Goal: Information Seeking & Learning: Learn about a topic

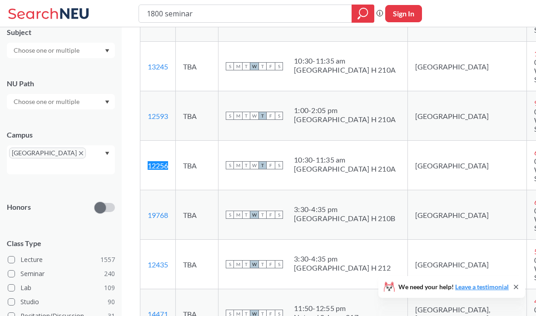
scroll to position [85, 0]
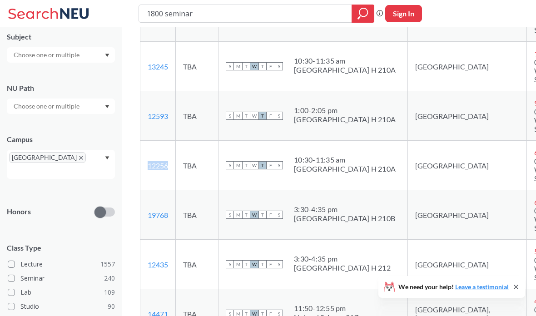
click at [189, 4] on div "1800 seminar Phrase search guarantees the exact search appears in the results. …" at bounding box center [268, 13] width 536 height 27
click at [182, 12] on input "1800 seminar" at bounding box center [245, 13] width 199 height 15
click at [182, 10] on input "1800 seminar" at bounding box center [245, 13] width 199 height 15
click at [181, 10] on input "1800 seminar" at bounding box center [245, 13] width 199 height 15
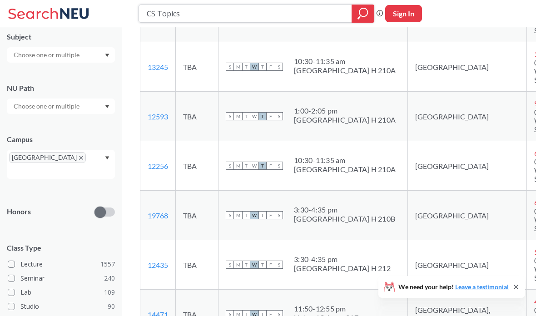
type input "CS Topics"
click at [357, 10] on icon "magnifying glass" at bounding box center [362, 13] width 11 height 13
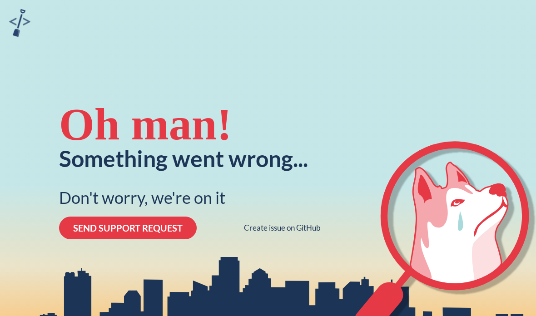
click at [150, 225] on button "SEND SUPPORT REQUEST" at bounding box center [128, 228] width 138 height 23
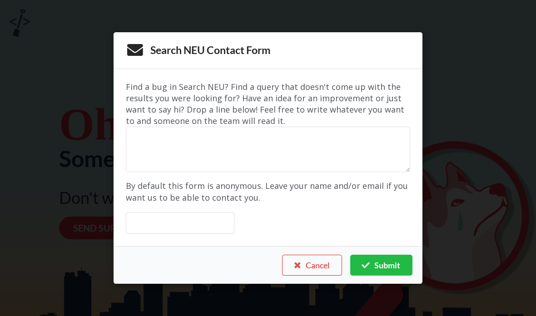
click at [428, 147] on div "Search NEU Contact Form Find a bug in Search NEU? Find a query that doesn't com…" at bounding box center [268, 158] width 536 height 316
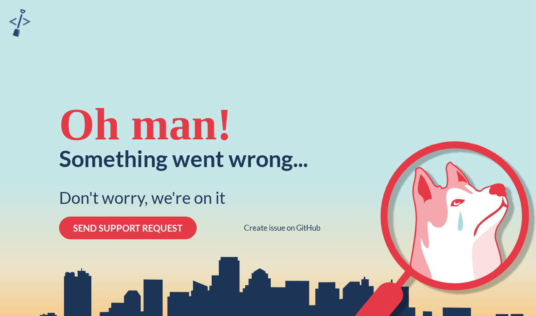
click at [36, 12] on div "Oh man! Something went wrong... Don't worry, we're on it SEND SUPPORT REQUEST C…" at bounding box center [268, 170] width 536 height 316
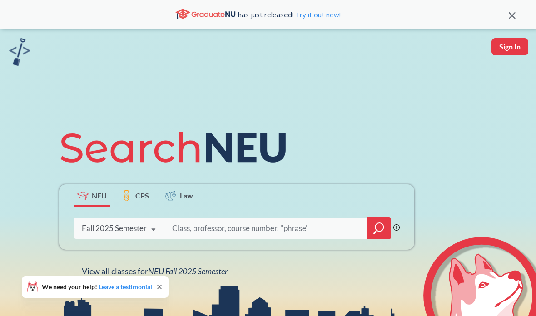
click at [149, 286] on link "Leave a testimonial" at bounding box center [126, 287] width 54 height 8
click at [159, 287] on icon at bounding box center [160, 287] width 4 height 4
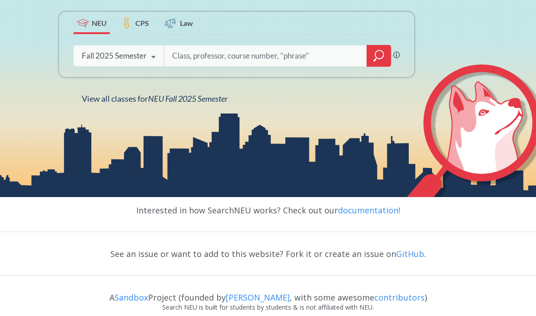
scroll to position [204, 0]
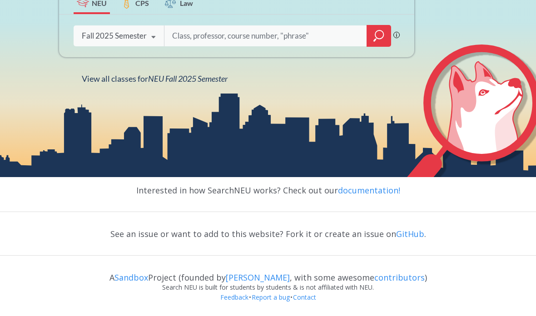
click at [269, 45] on div "Phrase search guarantees the exact search appears in the results. Ex. If you wa…" at bounding box center [236, 36] width 355 height 43
click at [238, 26] on input "search" at bounding box center [265, 35] width 189 height 19
click at [360, 26] on input "CS topics" at bounding box center [265, 35] width 189 height 19
type input "CS topics"
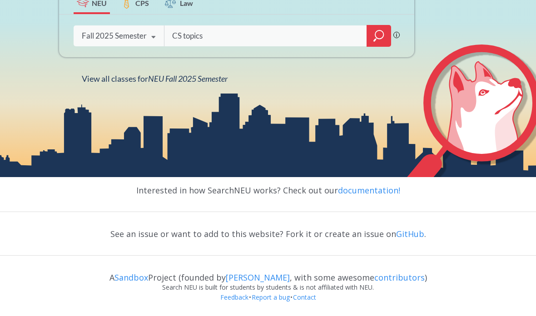
click at [373, 32] on icon "magnifying glass" at bounding box center [378, 36] width 11 height 13
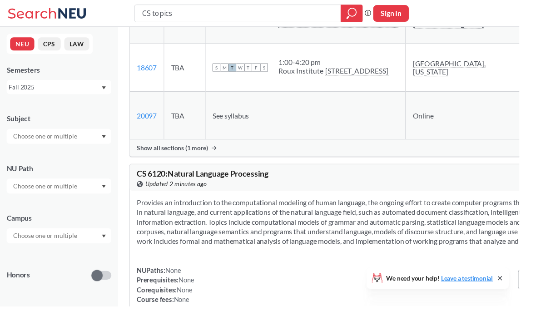
scroll to position [8817, 0]
copy span "CS 5520"
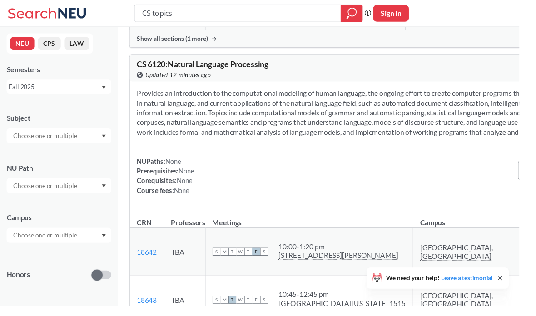
scroll to position [8700, 0]
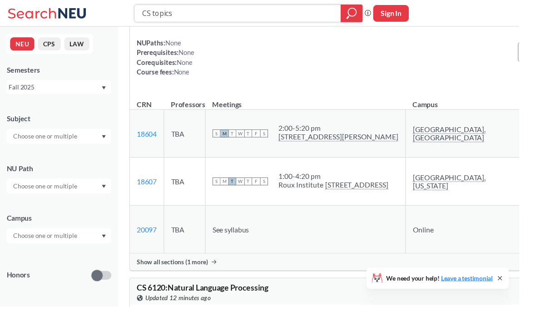
click at [313, 12] on input "CS topics" at bounding box center [245, 13] width 199 height 15
click at [245, 11] on input "CS topics" at bounding box center [245, 13] width 199 height 15
click at [242, 16] on input "CS topics" at bounding box center [245, 13] width 199 height 15
click at [241, 15] on input "CS topics" at bounding box center [245, 13] width 199 height 15
click at [239, 16] on input "CS topics" at bounding box center [245, 13] width 199 height 15
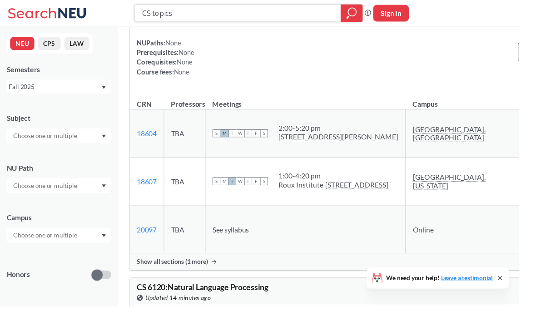
click at [239, 15] on input "CS topics" at bounding box center [245, 13] width 199 height 15
type input "C"
type input "Financial and accounting"
click at [357, 7] on icon "magnifying glass" at bounding box center [362, 13] width 11 height 13
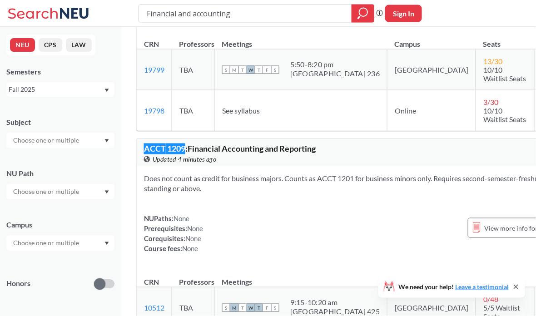
scroll to position [169, 4]
click at [286, 20] on input "Financial and accounting" at bounding box center [245, 13] width 199 height 15
click at [276, 16] on input "Financial and accounting" at bounding box center [245, 13] width 199 height 15
click at [275, 16] on input "Financial and accounting" at bounding box center [245, 13] width 199 height 15
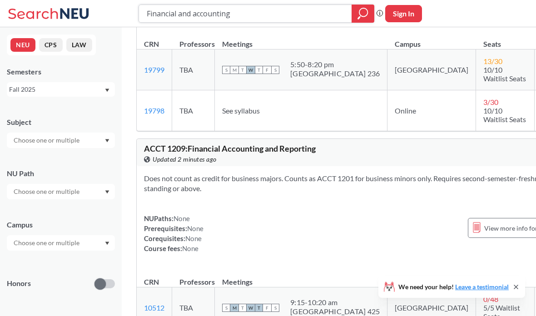
click at [270, 16] on input "Financial and accounting" at bounding box center [245, 13] width 199 height 15
type input "F"
type input "Macroeconomics"
click at [360, 18] on icon "magnifying glass" at bounding box center [362, 13] width 11 height 13
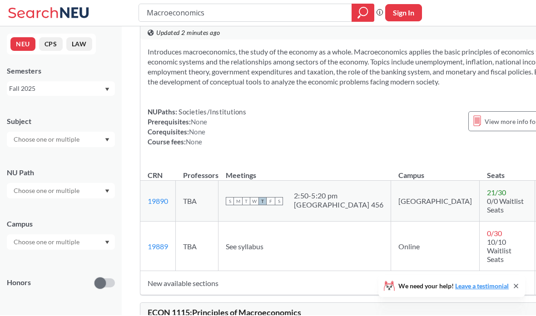
scroll to position [27, 0]
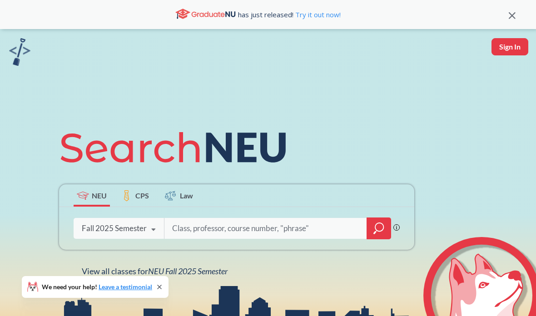
click at [226, 238] on input "search" at bounding box center [265, 228] width 189 height 19
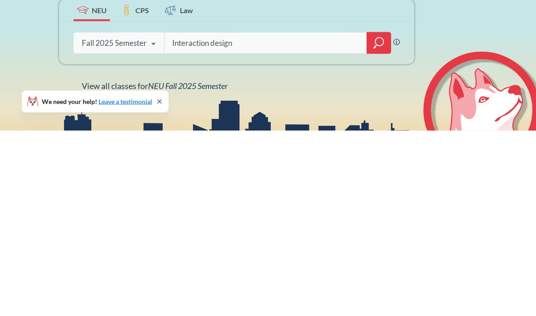
type input "Interaction design"
click at [374, 231] on icon "magnifying glass" at bounding box center [374, 232] width 3 height 3
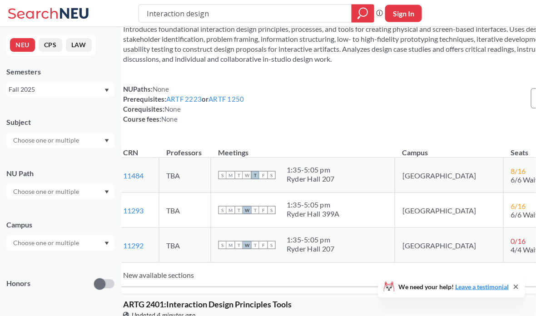
scroll to position [0, 11]
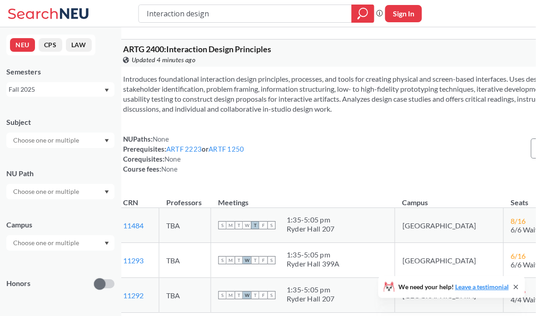
click at [187, 11] on input "Interaction design" at bounding box center [245, 13] width 199 height 15
click at [169, 11] on input "Interaction design" at bounding box center [245, 13] width 199 height 15
click at [175, 12] on input "Interaction design" at bounding box center [245, 13] width 199 height 15
type input "Art"
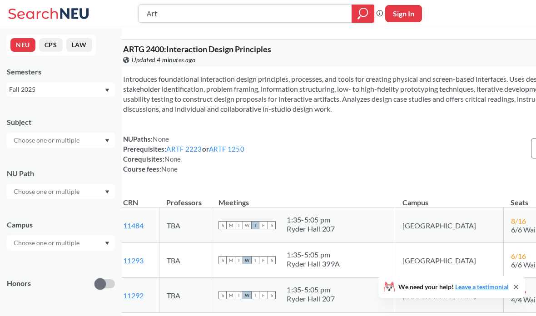
click at [358, 15] on icon "magnifying glass" at bounding box center [362, 13] width 11 height 13
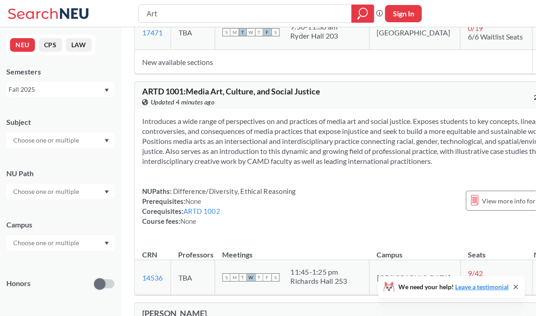
scroll to position [1556, 6]
